Goal: Use online tool/utility: Use online tool/utility

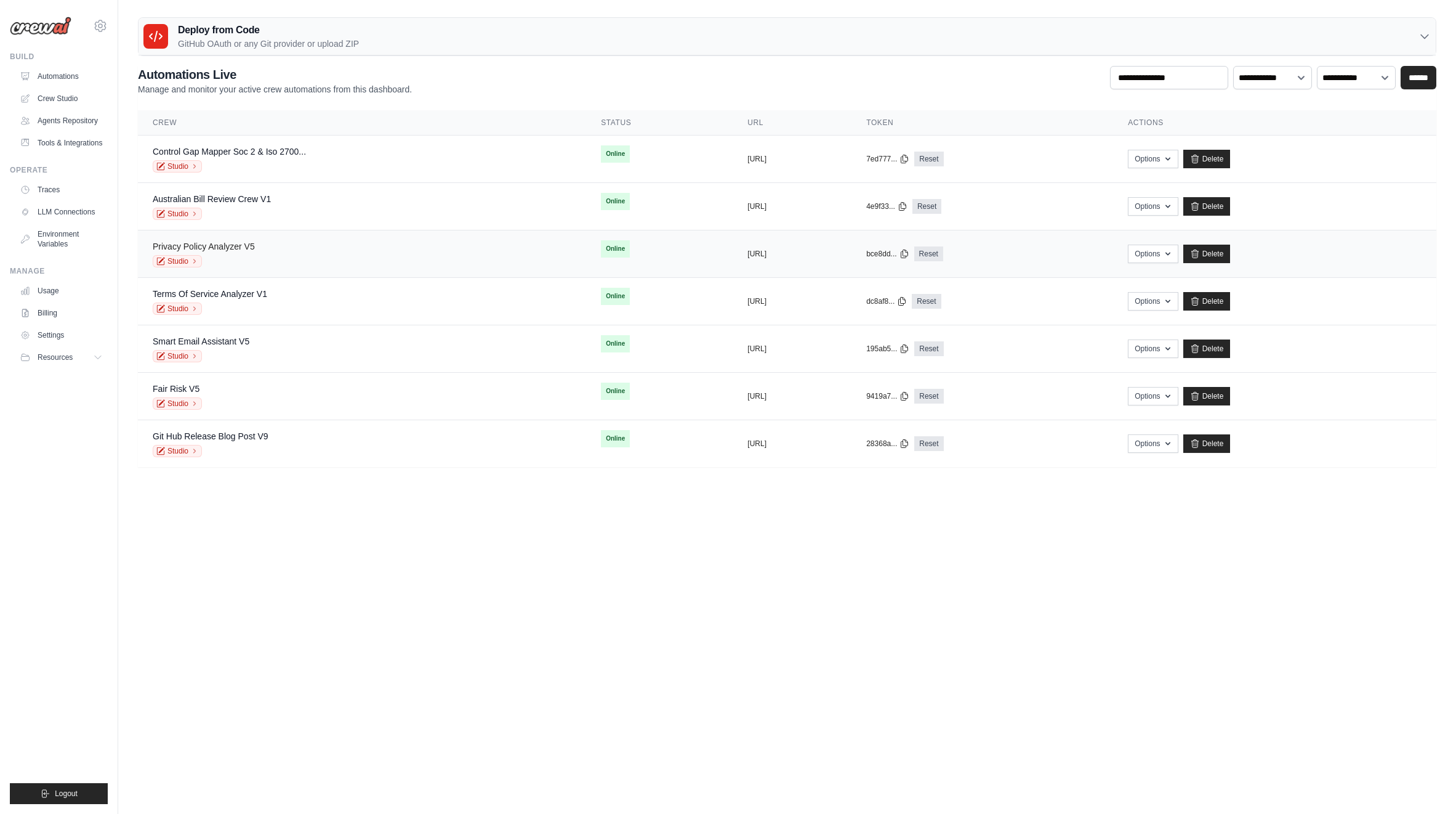
click at [247, 250] on link "Privacy Policy Analyzer V5" at bounding box center [203, 246] width 102 height 10
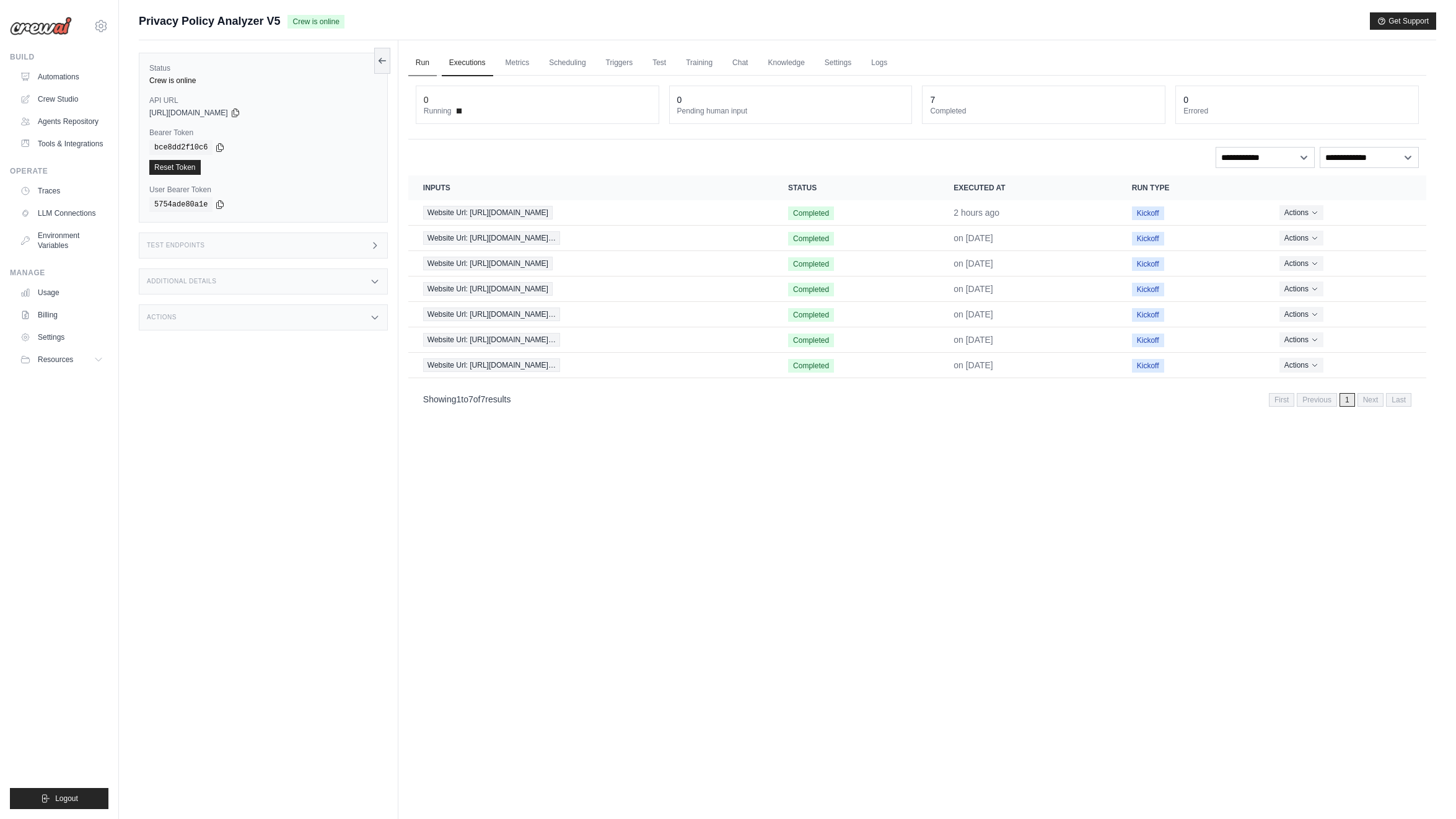
click at [427, 61] on link "Run" at bounding box center [423, 63] width 28 height 26
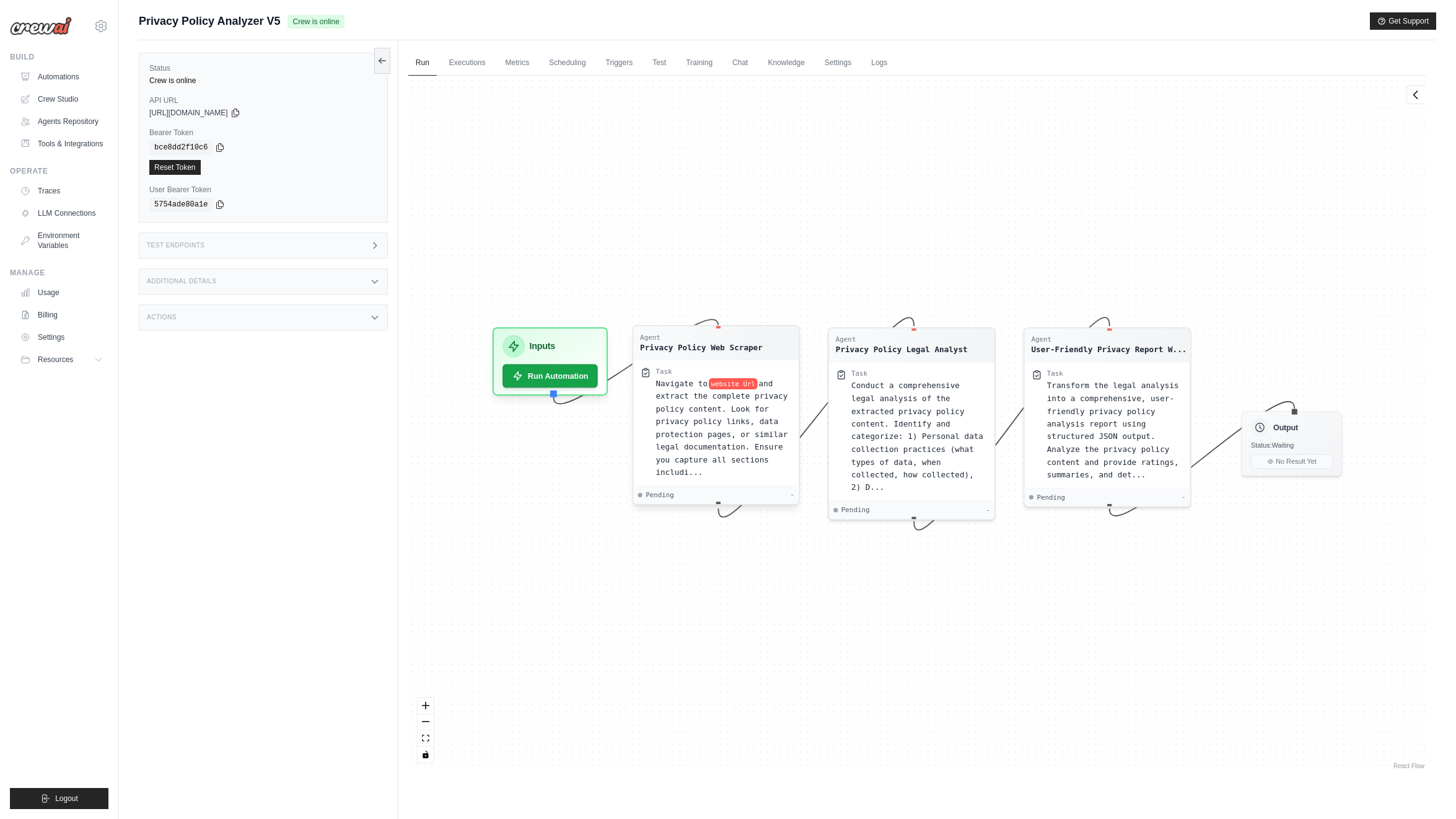
click at [721, 433] on span "and extract the complete privacy policy content. Look for privacy policy links,…" at bounding box center [721, 427] width 132 height 98
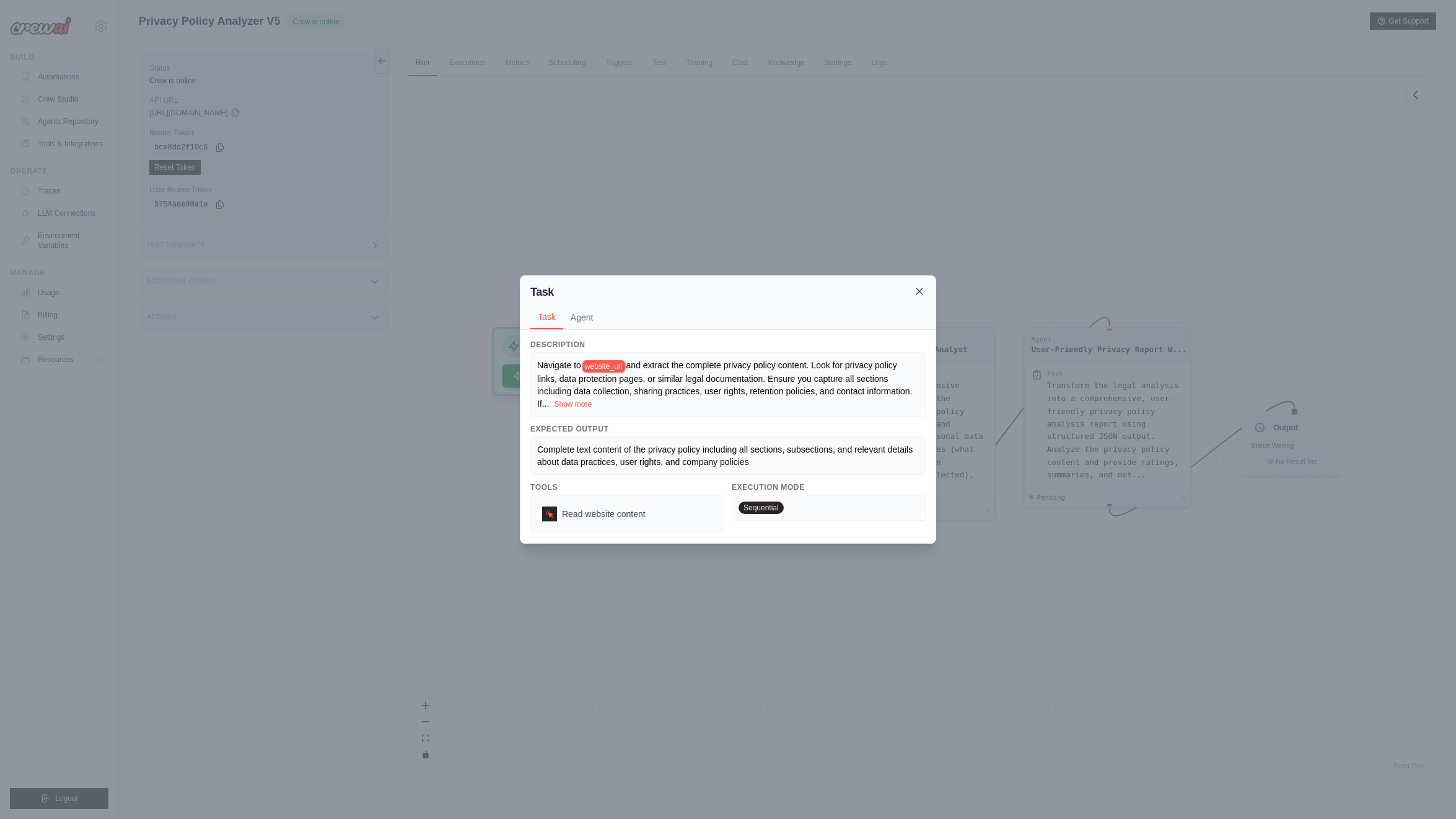
click at [923, 293] on icon at bounding box center [919, 291] width 12 height 12
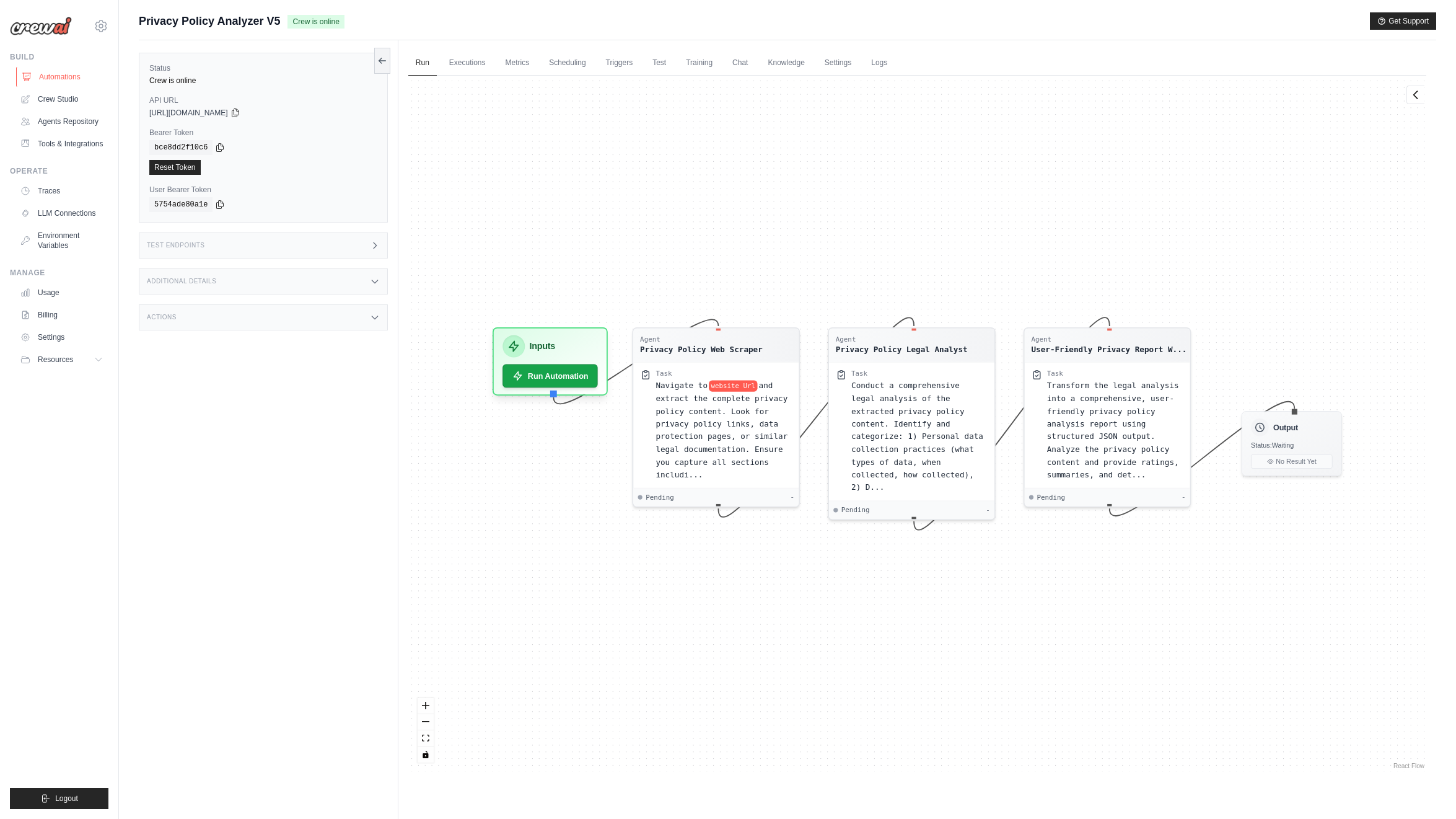
click at [69, 75] on link "Automations" at bounding box center [62, 76] width 93 height 20
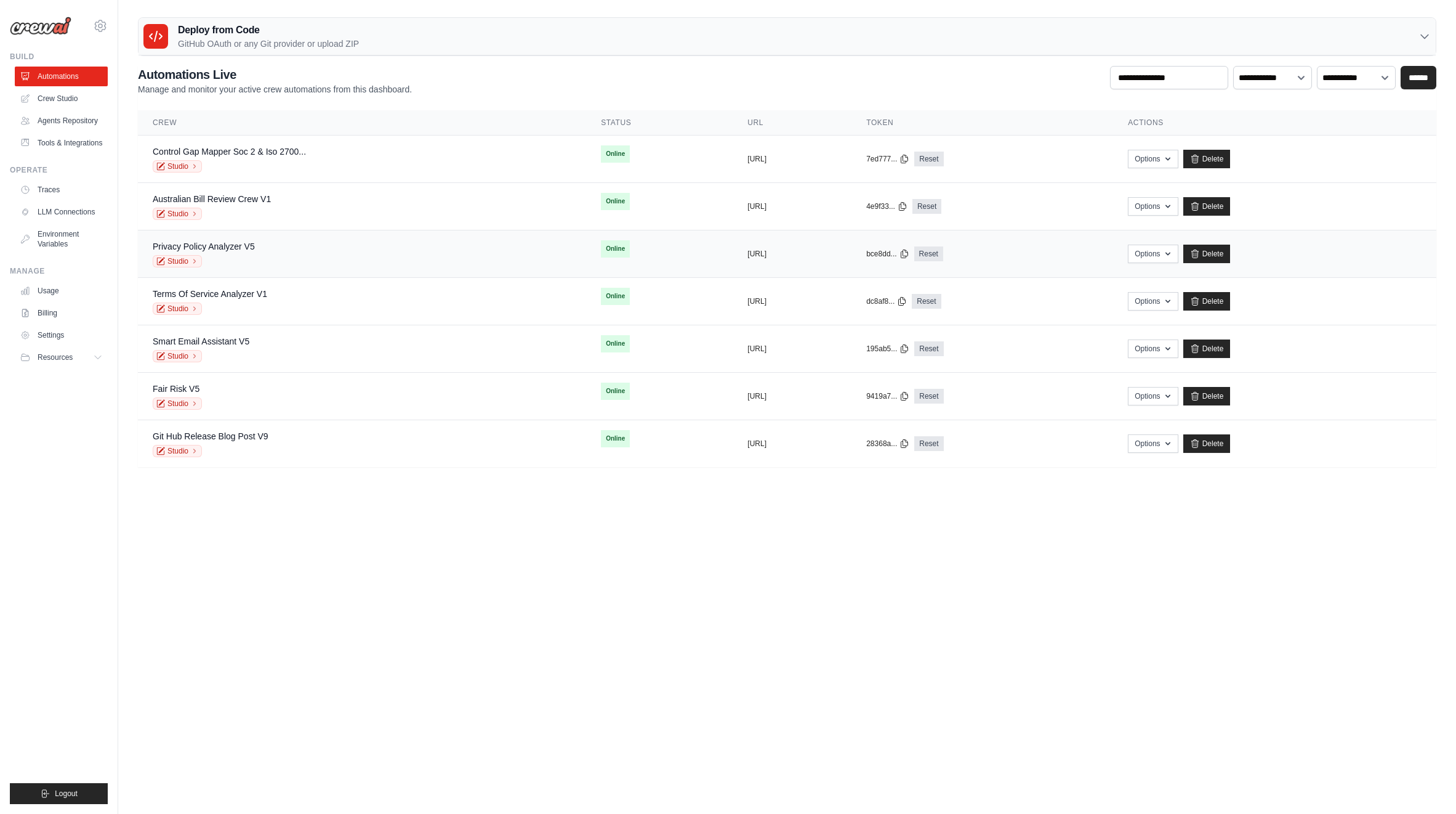
click at [226, 255] on div "Studio" at bounding box center [203, 261] width 102 height 12
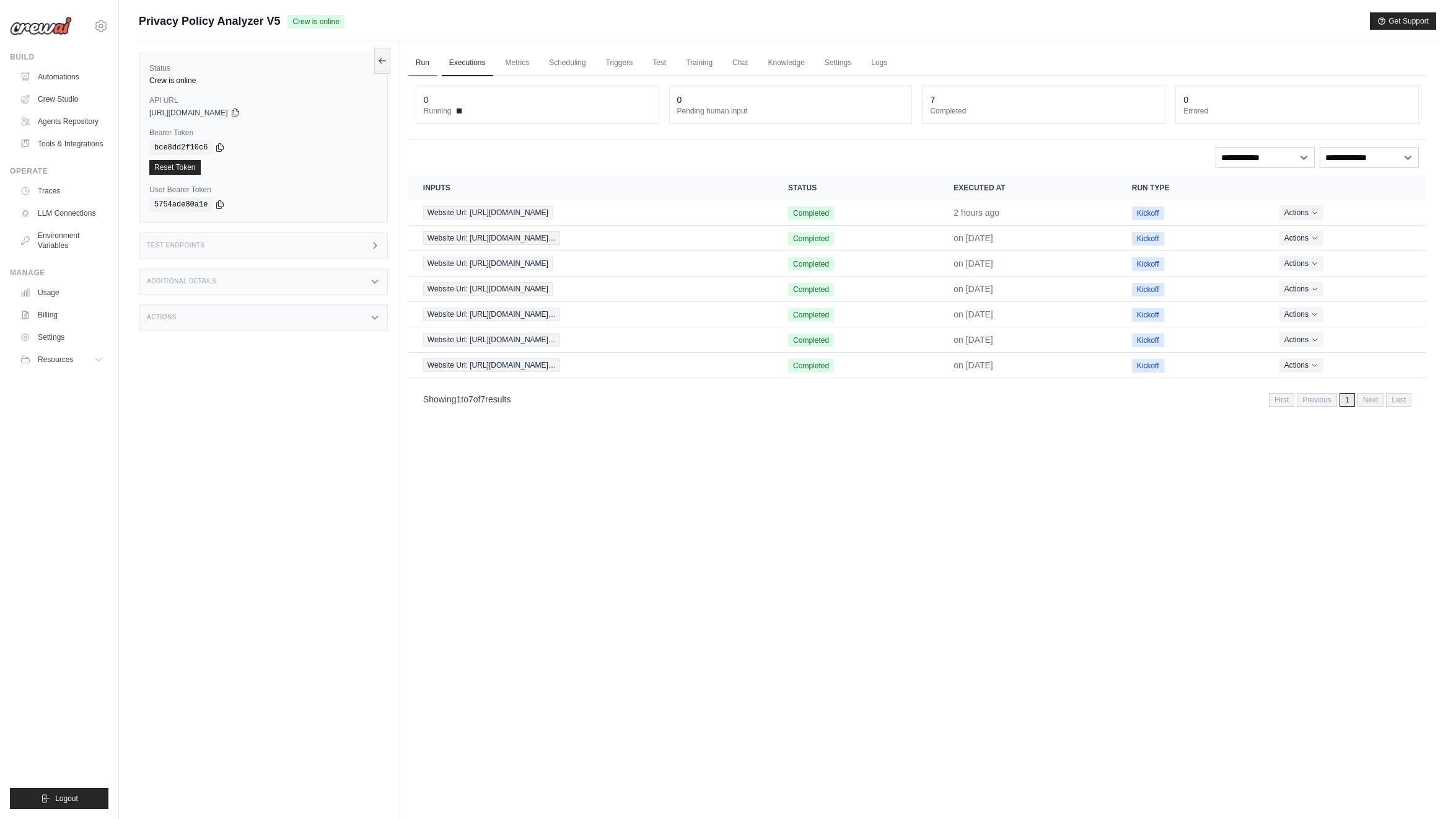
click at [426, 55] on link "Run" at bounding box center [423, 63] width 28 height 26
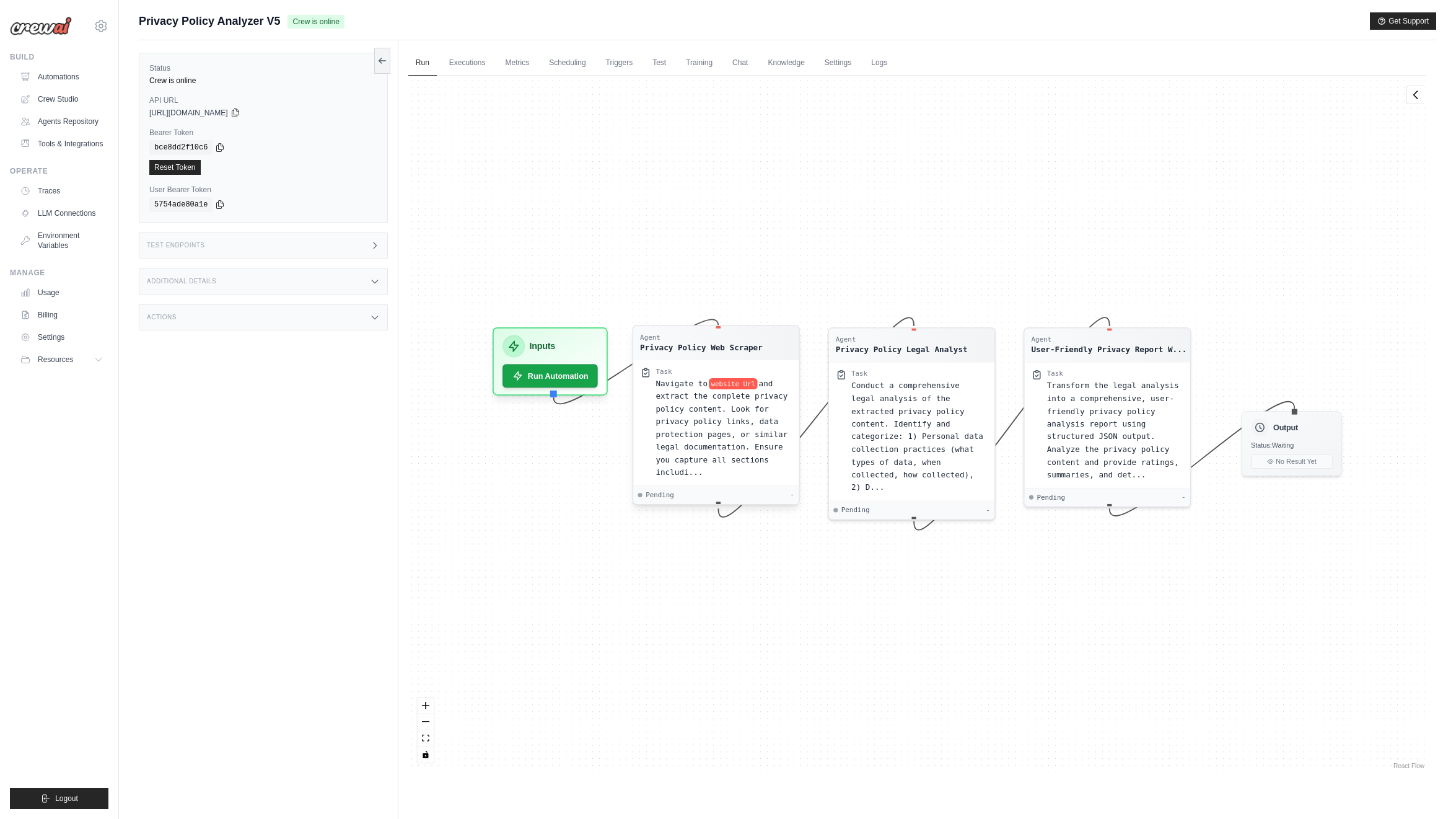
click at [702, 438] on span "and extract the complete privacy policy content. Look for privacy policy links,…" at bounding box center [721, 427] width 132 height 98
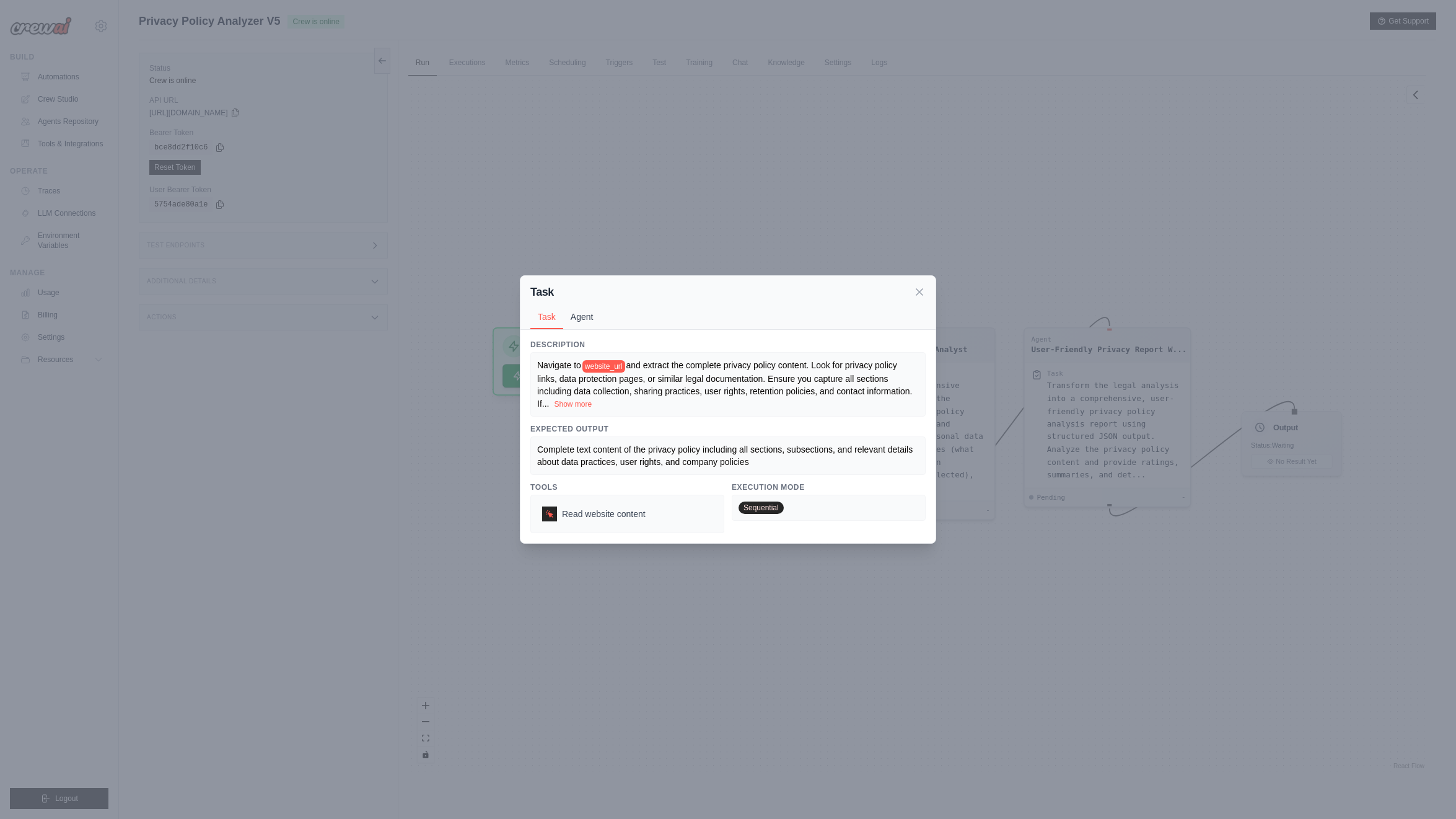
click at [574, 312] on button "Agent" at bounding box center [582, 316] width 38 height 24
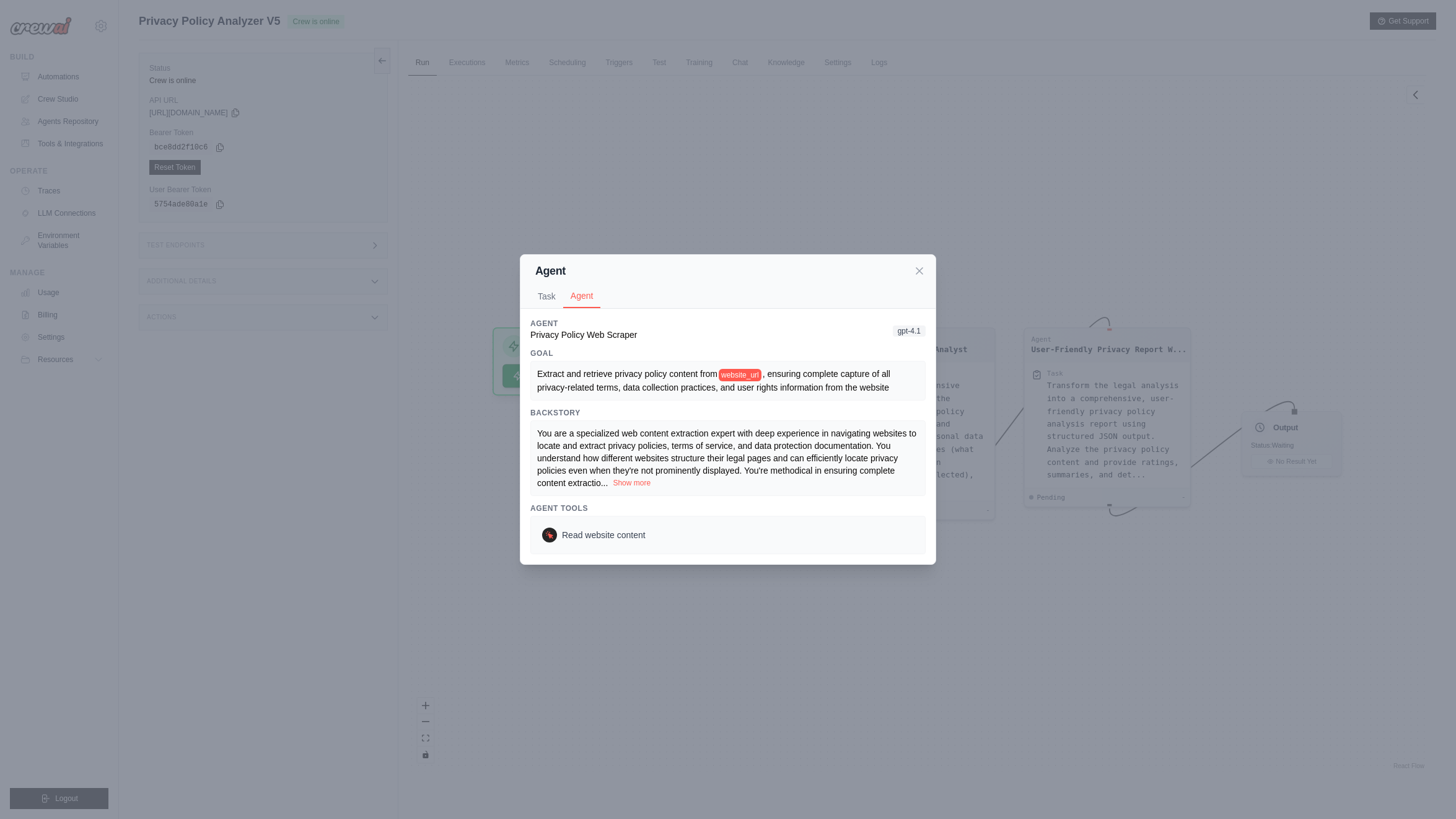
click at [631, 481] on button "Show more" at bounding box center [632, 483] width 38 height 10
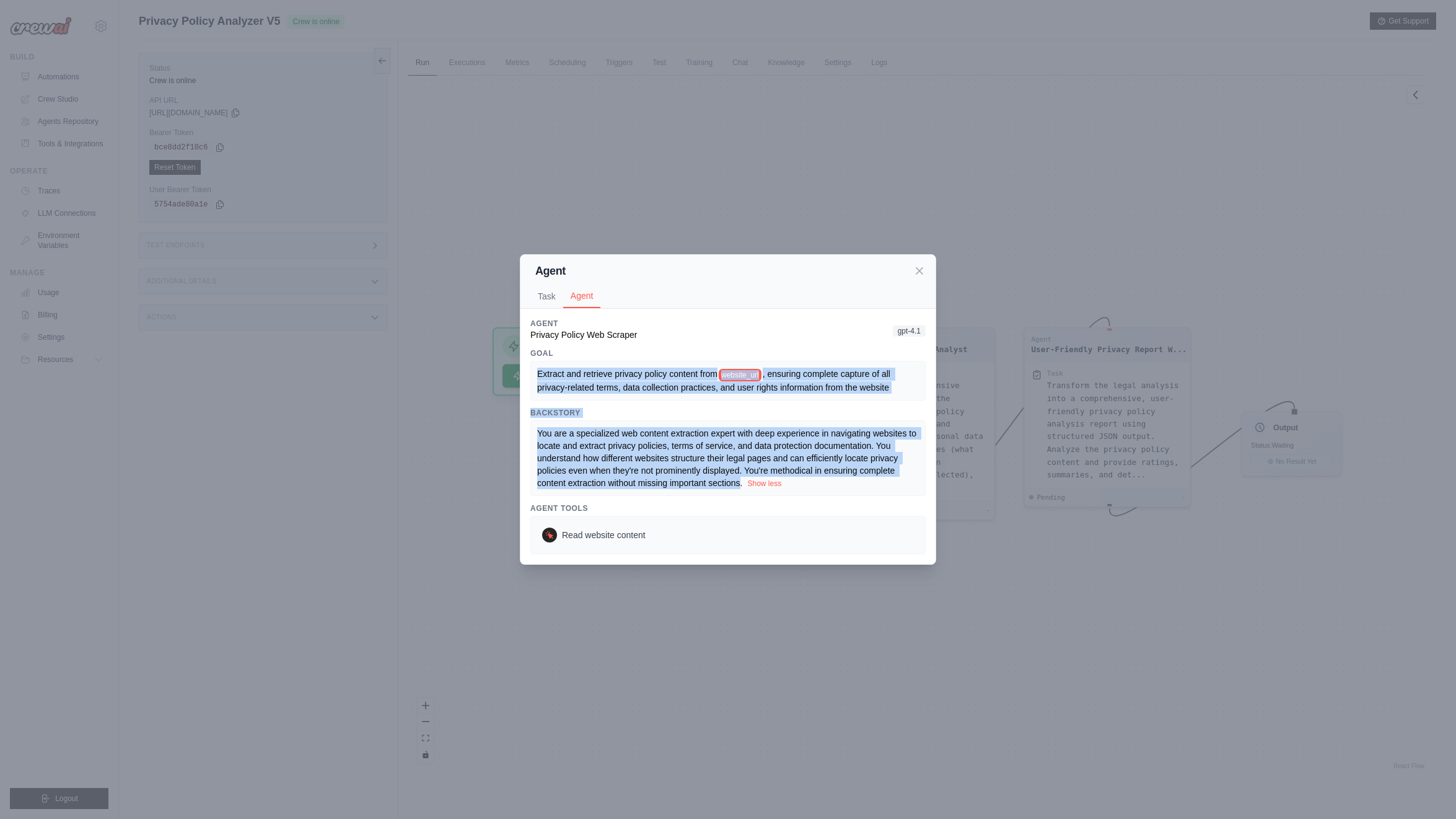
copy div "Extract and retrieve privacy policy content from website_url , ensuring complet…"
drag, startPoint x: 739, startPoint y: 484, endPoint x: 536, endPoint y: 371, distance: 232.3
click at [536, 371] on div "Agent Privacy Policy Web Scraper gpt-4.1 Goal Extract and retrieve privacy poli…" at bounding box center [728, 436] width 395 height 235
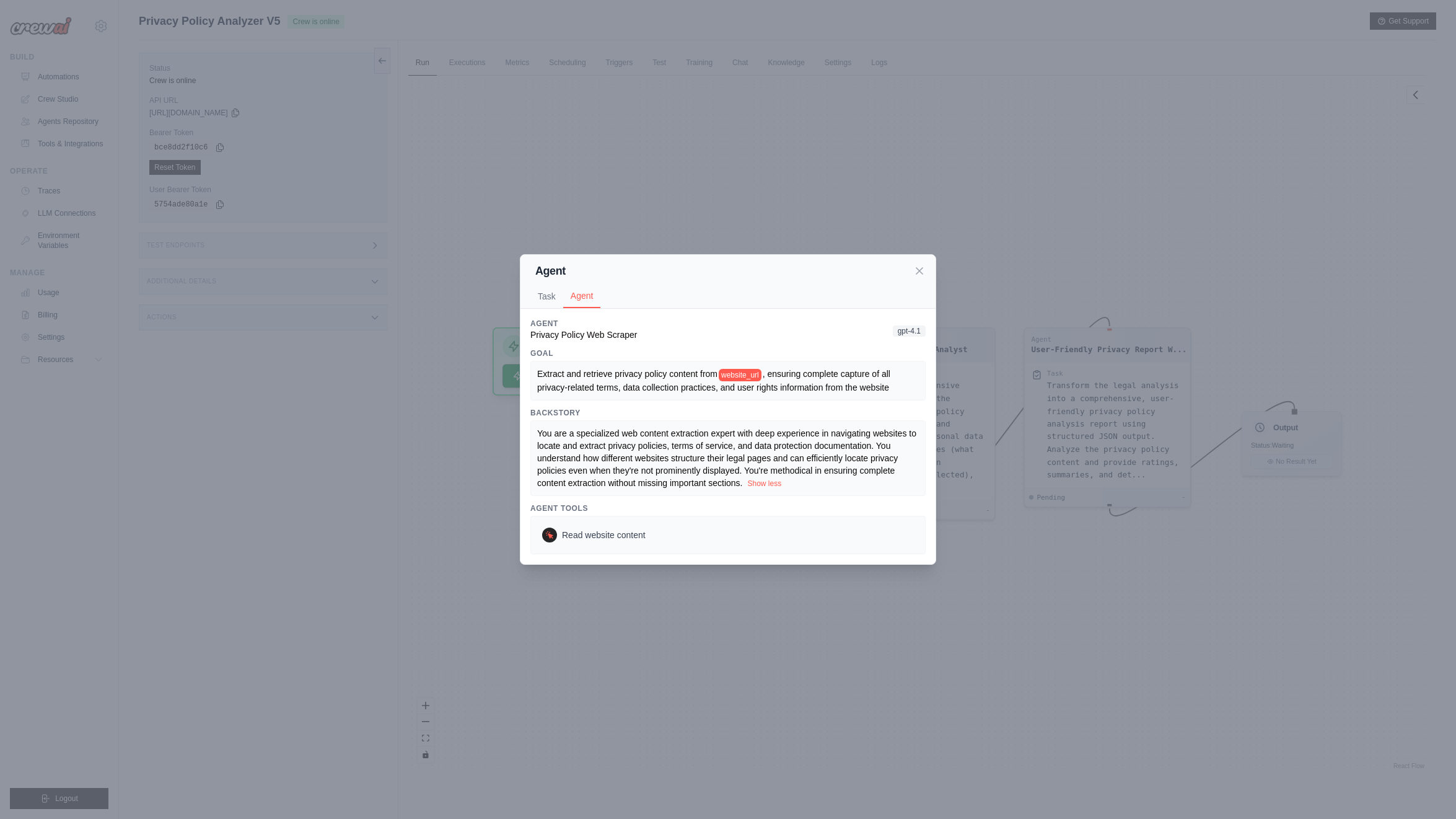
click at [628, 516] on div "Read website content" at bounding box center [728, 535] width 395 height 39
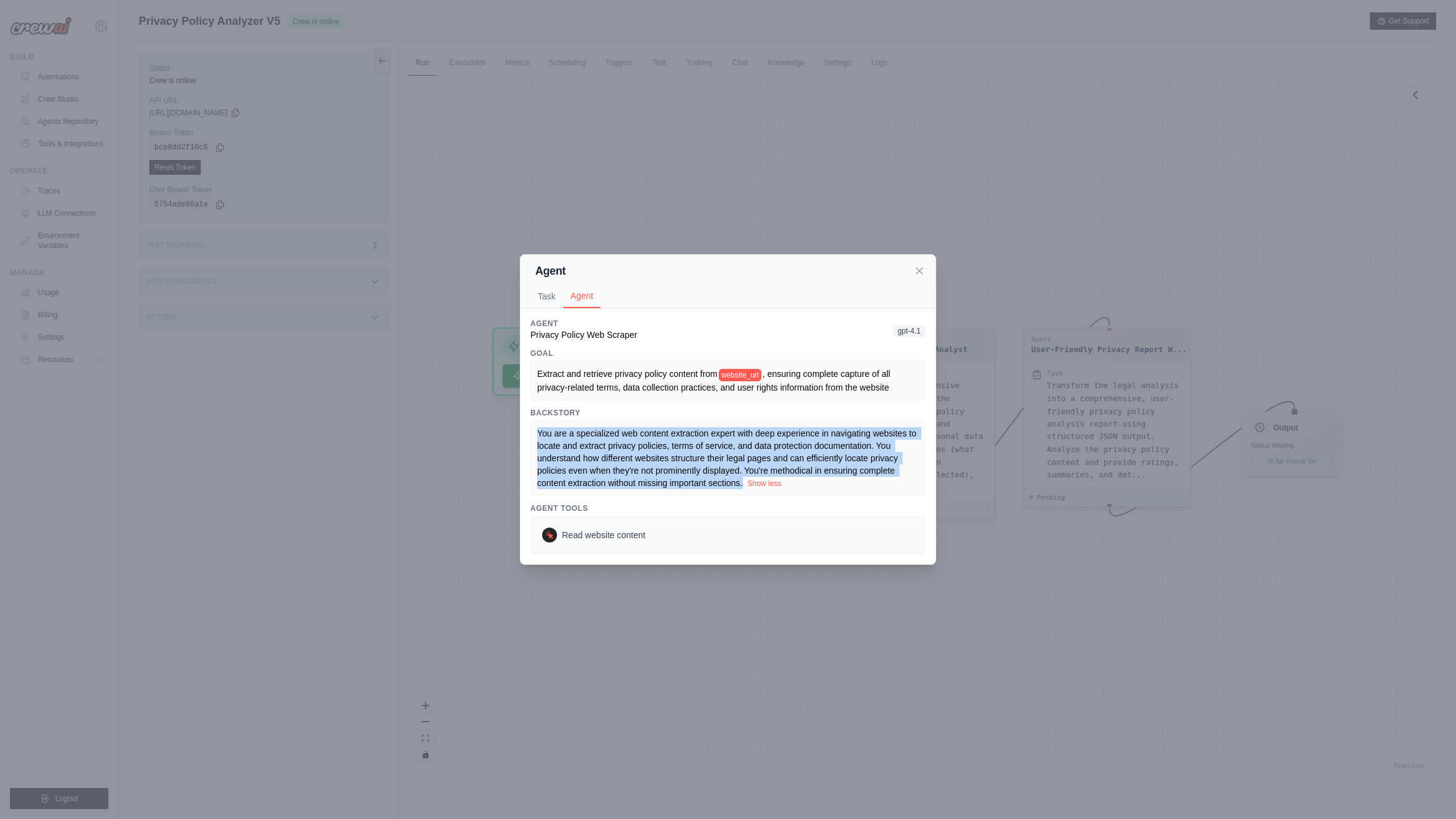
copy span "You are a specialized web content extraction expert with deep experience in nav…"
drag, startPoint x: 744, startPoint y: 485, endPoint x: 531, endPoint y: 425, distance: 221.3
click at [531, 426] on div "You are a specialized web content extraction expert with deep experience in nav…" at bounding box center [728, 458] width 395 height 75
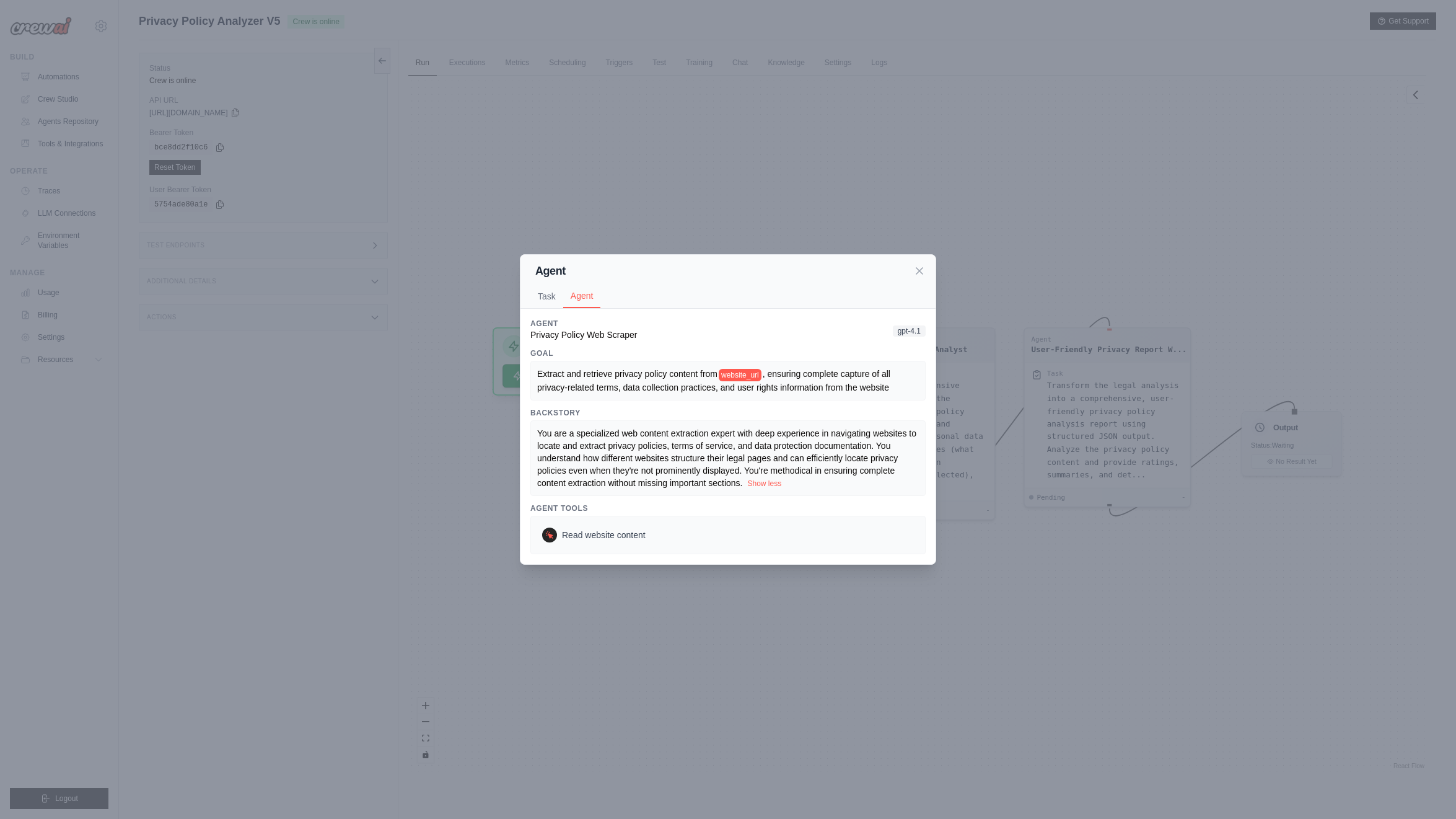
click at [728, 391] on span ", ensuring complete capture of all privacy-related terms, data collection pract…" at bounding box center [715, 380] width 356 height 23
copy div "Extract and retrieve privacy policy content from website_url , ensuring complet…"
drag, startPoint x: 898, startPoint y: 384, endPoint x: 514, endPoint y: 365, distance: 384.5
click at [514, 365] on div "Agent Task Agent Description Navigate to website_url and extract the complete p…" at bounding box center [728, 410] width 1456 height 819
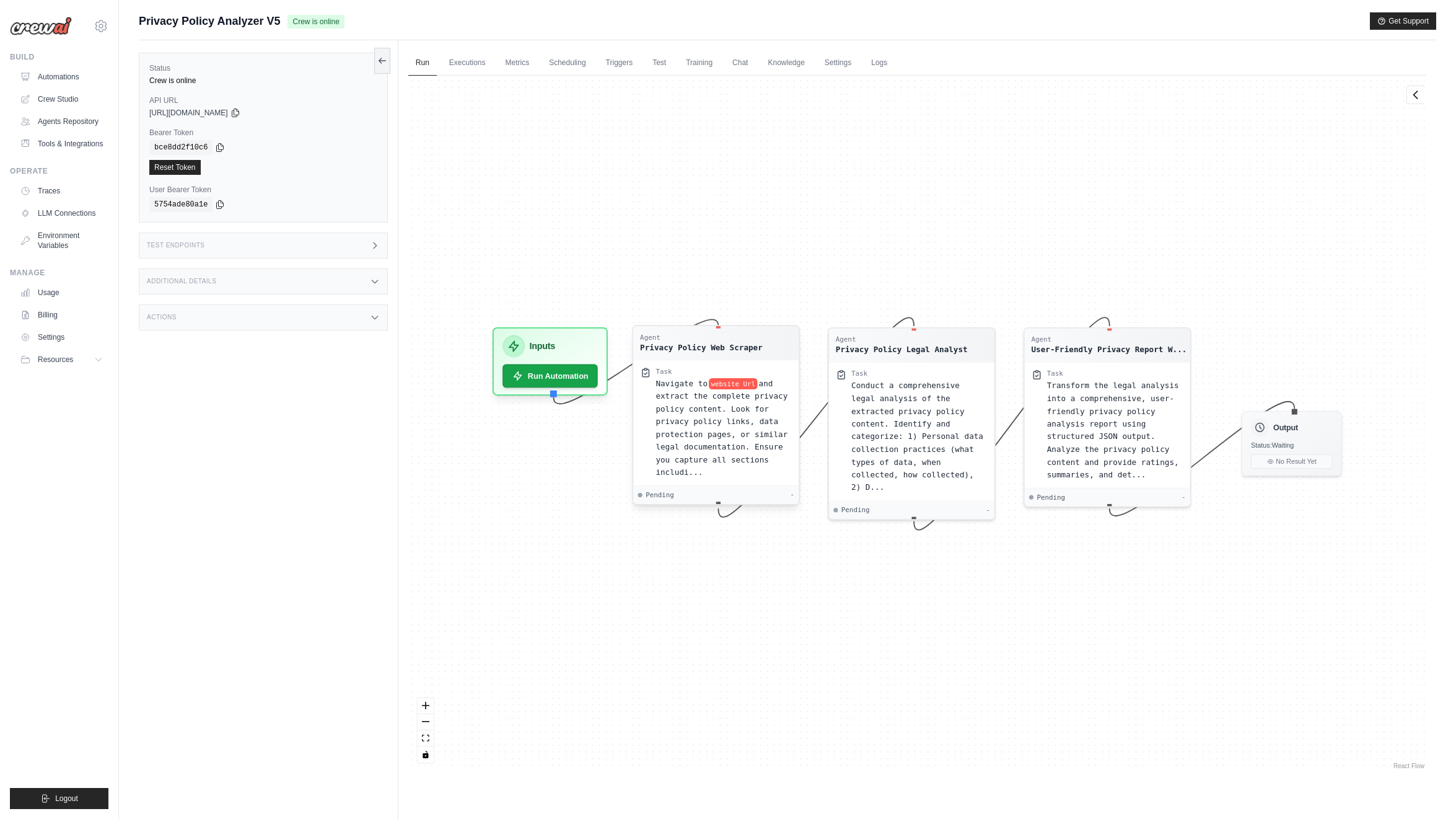
click at [678, 471] on span "and extract the complete privacy policy content. Look for privacy policy links,…" at bounding box center [721, 427] width 132 height 98
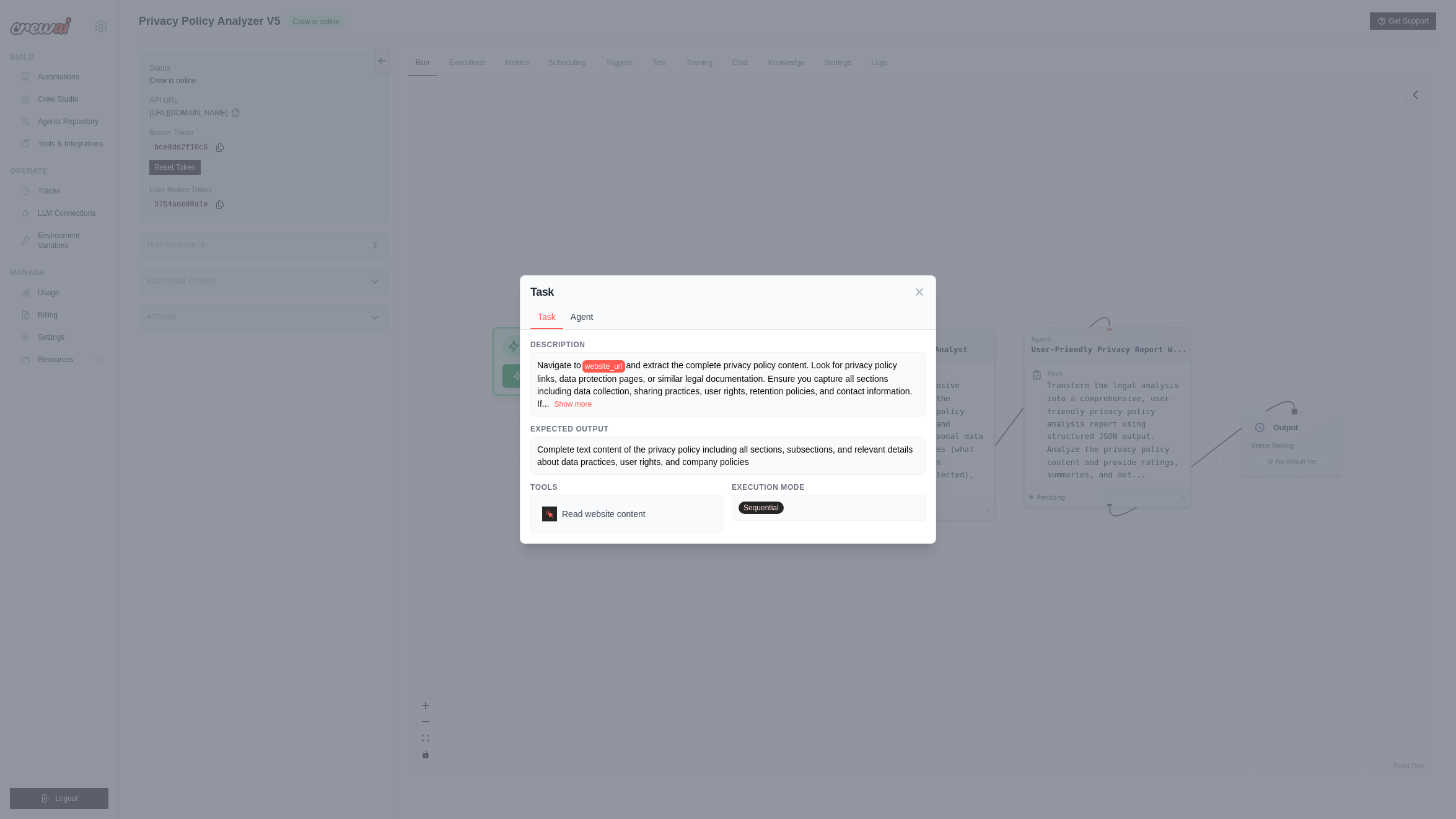
click at [571, 318] on button "Agent" at bounding box center [582, 316] width 38 height 24
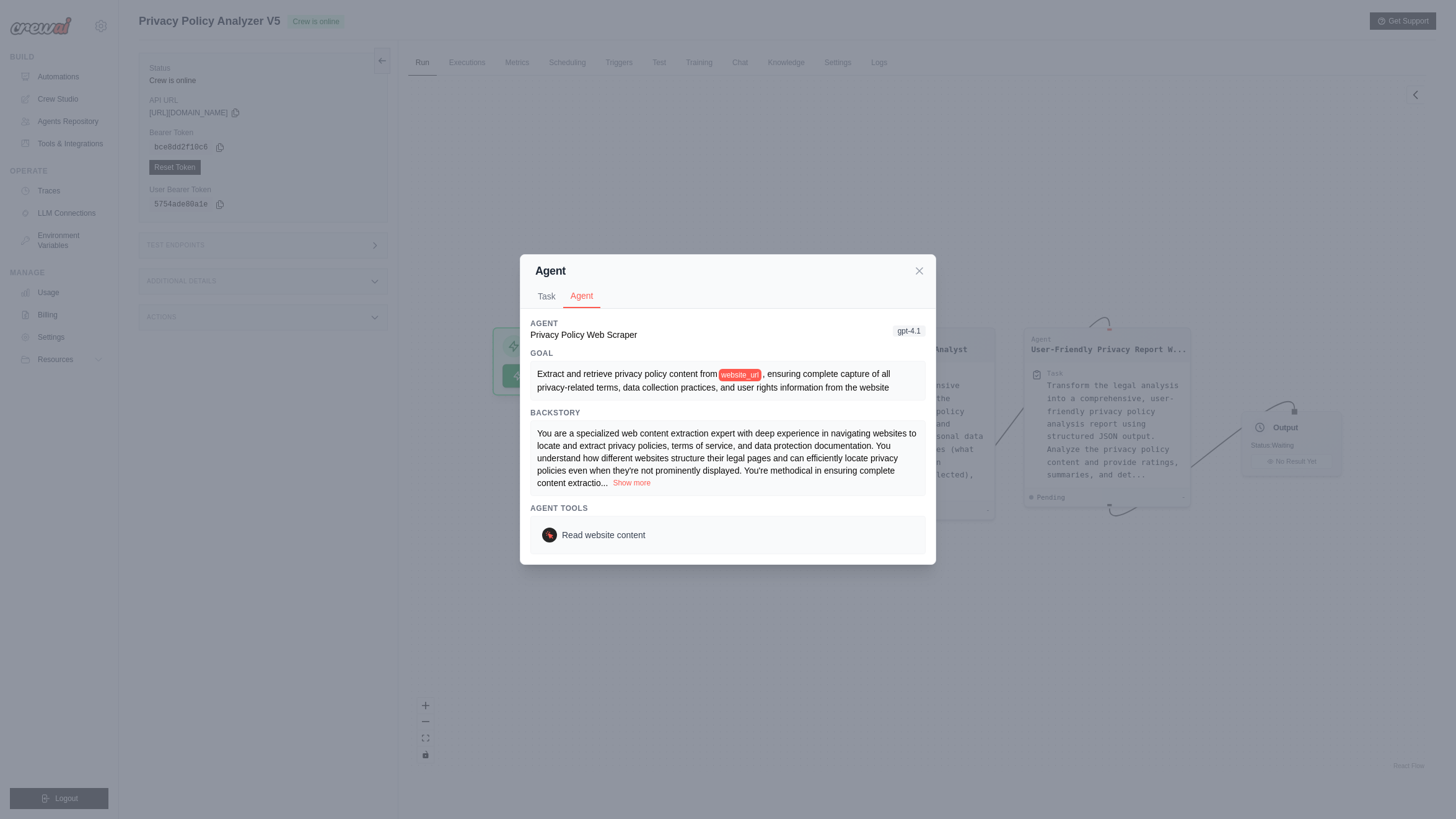
click at [631, 485] on button "Show more" at bounding box center [632, 483] width 38 height 10
